Goal: Information Seeking & Learning: Learn about a topic

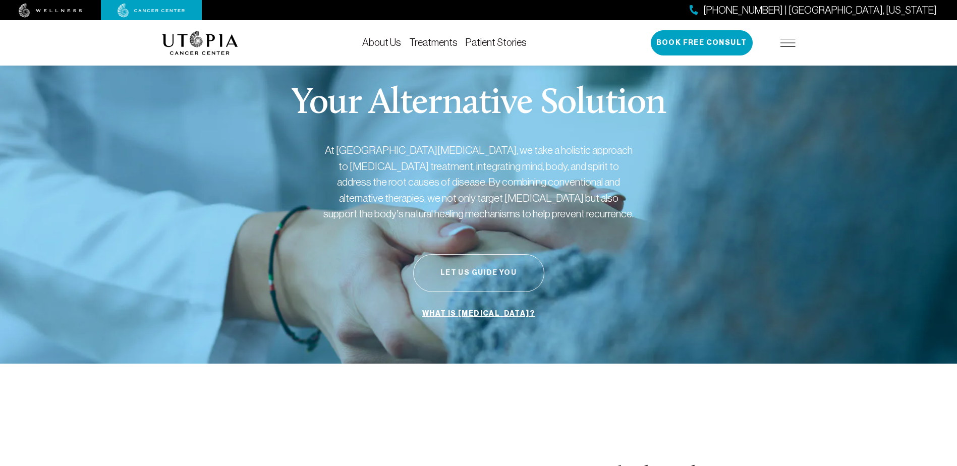
click at [485, 275] on button "Let Us Guide You" at bounding box center [478, 273] width 131 height 38
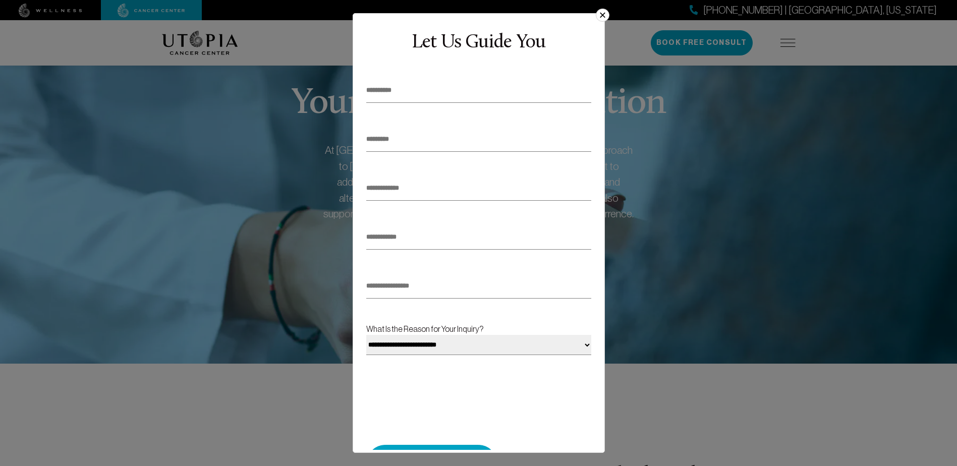
click at [603, 18] on button "×" at bounding box center [602, 15] width 13 height 13
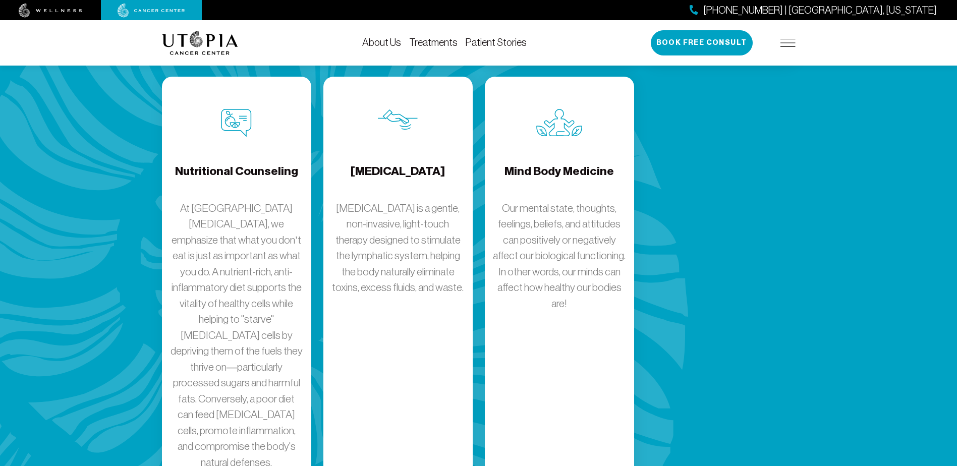
scroll to position [1715, 0]
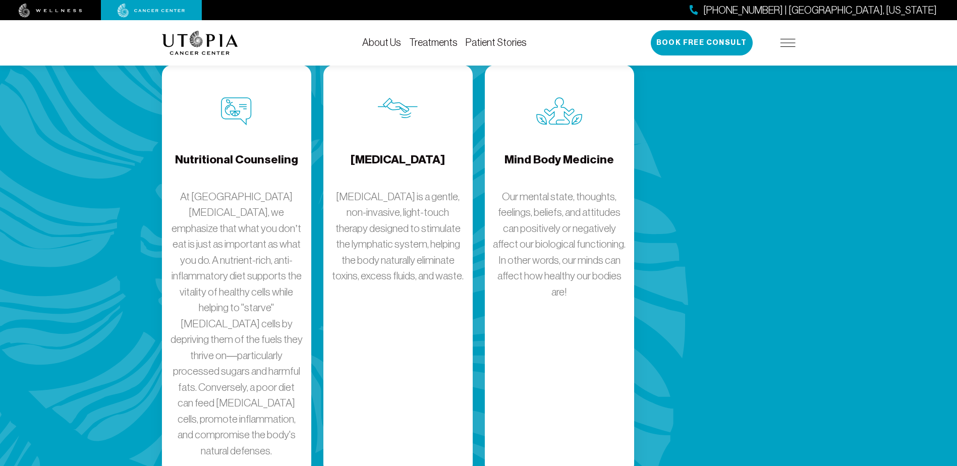
click at [396, 43] on link "About Us" at bounding box center [381, 42] width 39 height 11
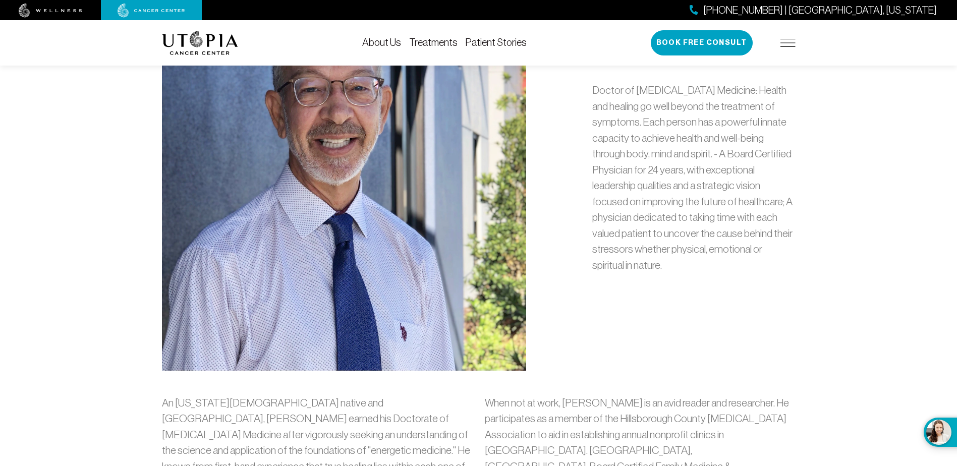
scroll to position [404, 0]
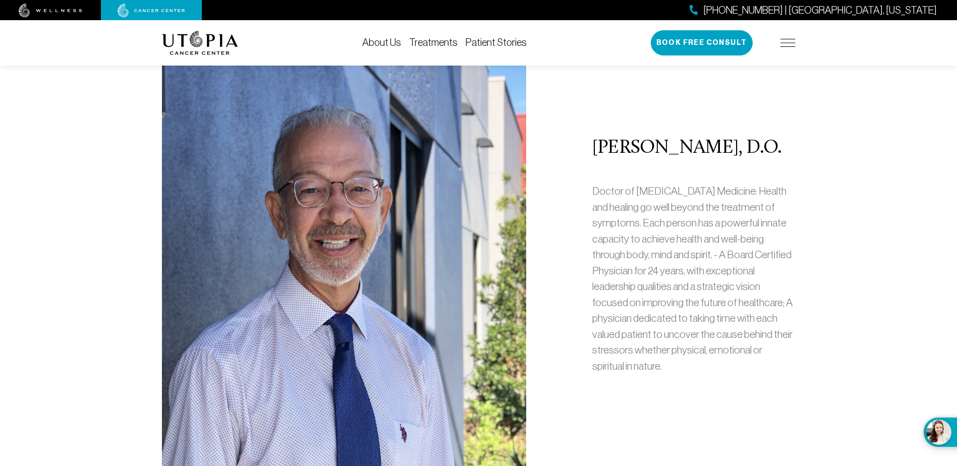
drag, startPoint x: 610, startPoint y: 147, endPoint x: 781, endPoint y: 147, distance: 171.5
click at [781, 147] on h2 "[PERSON_NAME], D.O." at bounding box center [693, 148] width 203 height 21
copy h2 "[PERSON_NAME], D.O."
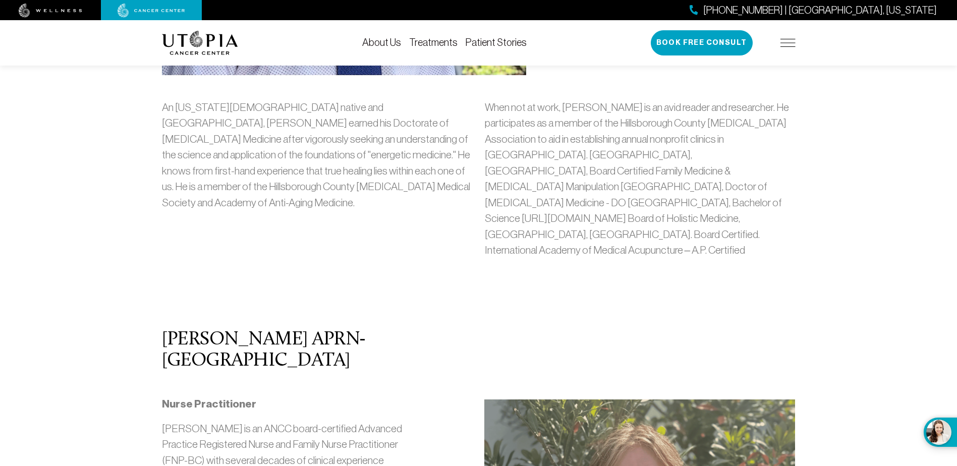
scroll to position [807, 0]
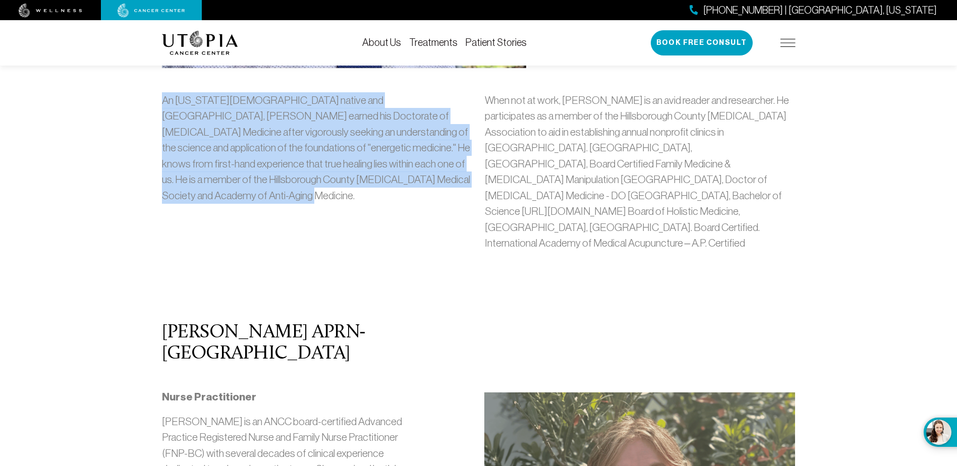
copy p "An [US_STATE][DEMOGRAPHIC_DATA] native and [GEOGRAPHIC_DATA], [PERSON_NAME] ear…"
drag, startPoint x: 163, startPoint y: 98, endPoint x: 271, endPoint y: 205, distance: 152.0
click at [271, 205] on div "An [US_STATE][DEMOGRAPHIC_DATA] native and [GEOGRAPHIC_DATA], [PERSON_NAME] ear…" at bounding box center [317, 175] width 323 height 167
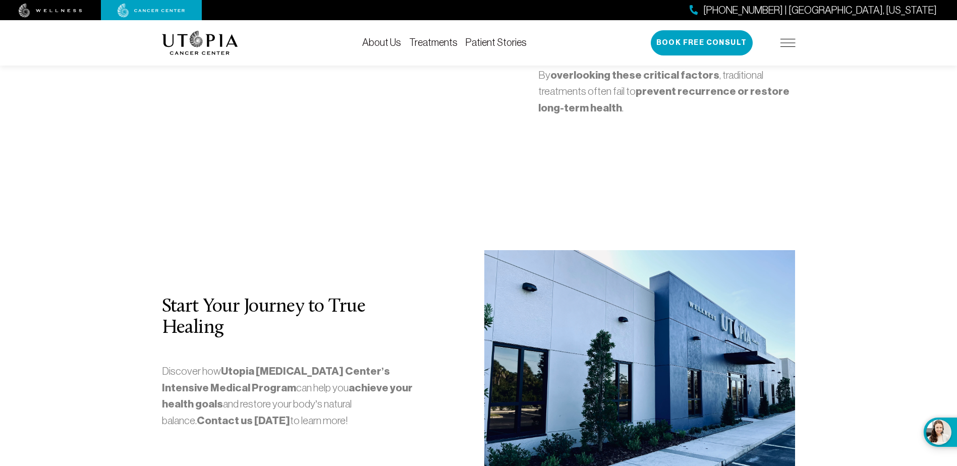
scroll to position [2674, 0]
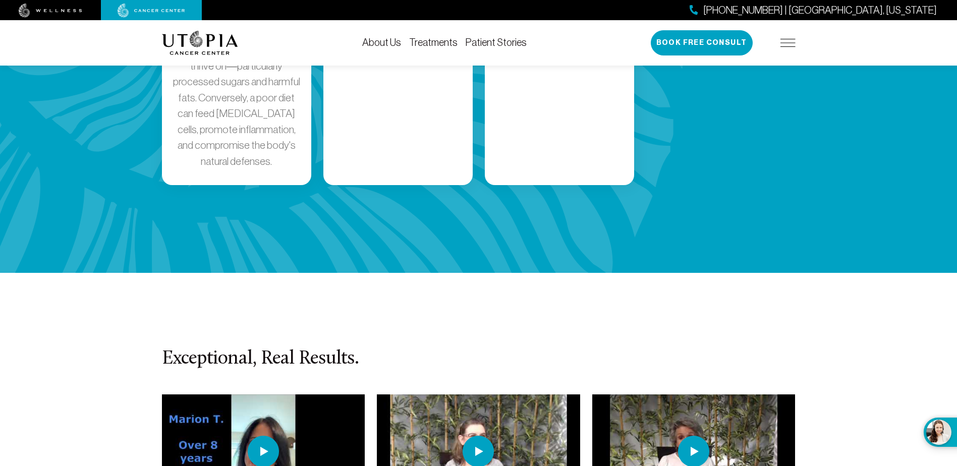
scroll to position [1719, 0]
